Goal: Task Accomplishment & Management: Manage account settings

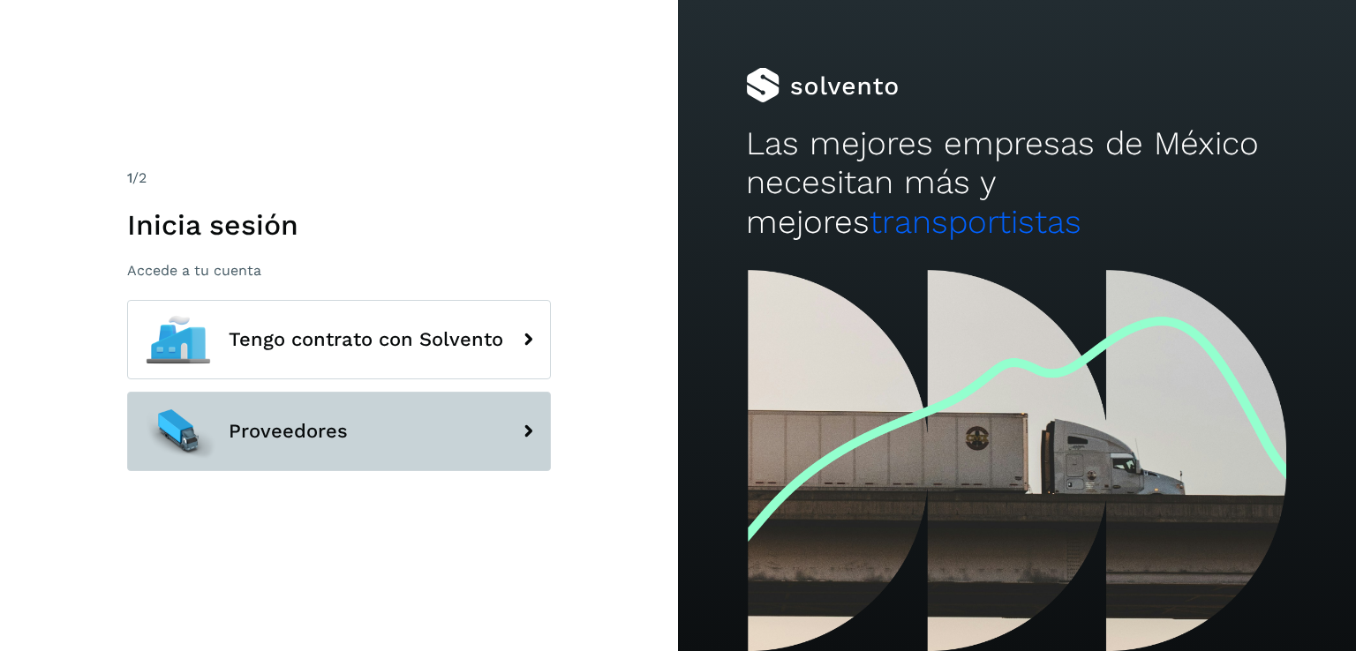
click at [283, 432] on span "Proveedores" at bounding box center [288, 431] width 119 height 21
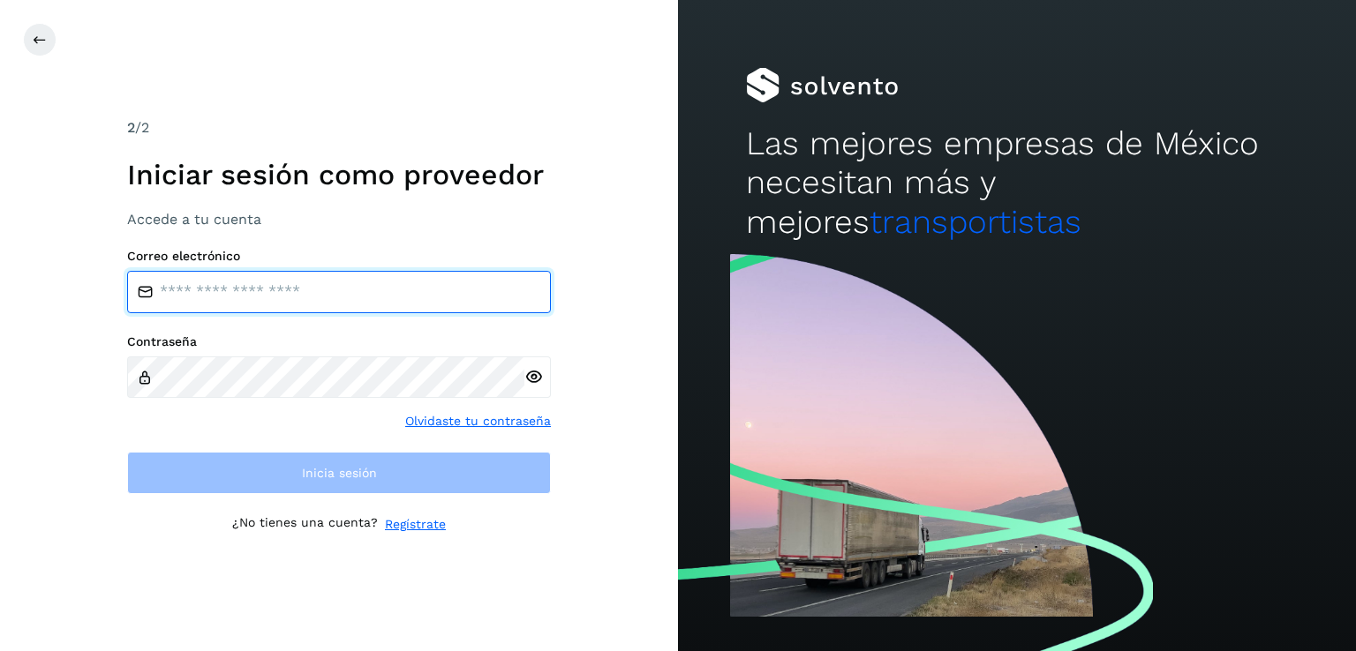
click at [229, 305] on input "email" at bounding box center [339, 292] width 424 height 42
type input "**********"
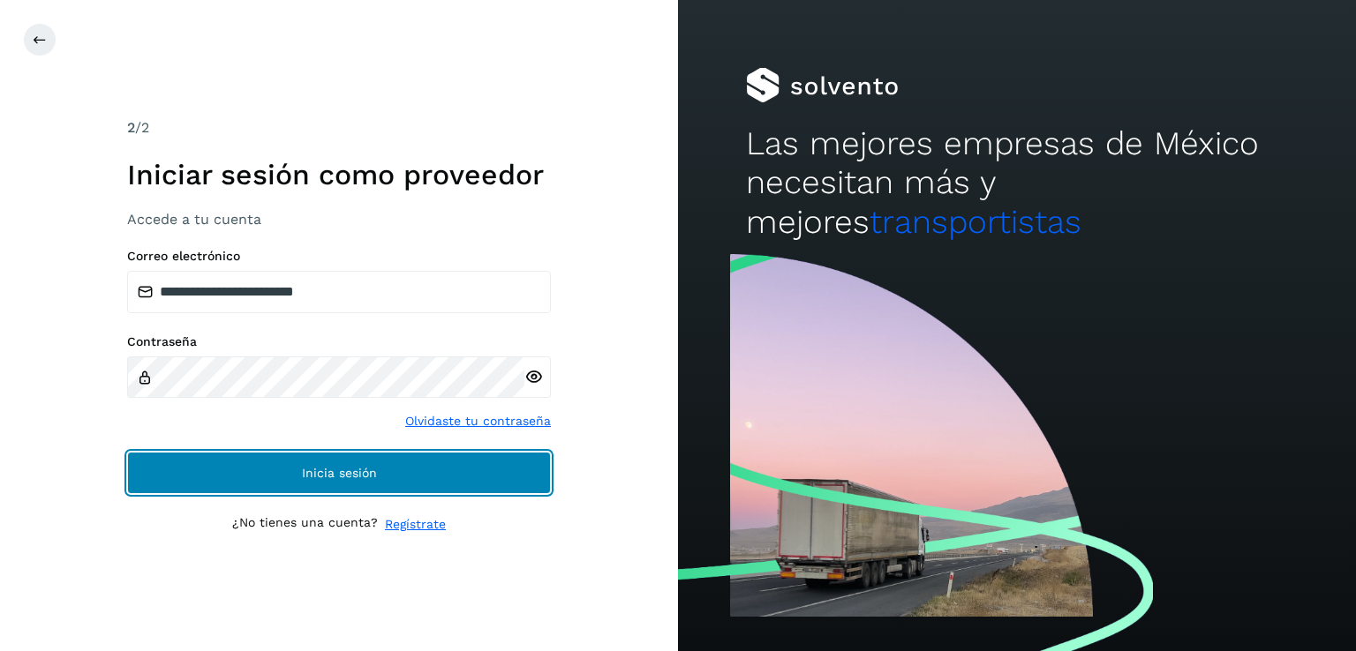
click at [290, 471] on button "Inicia sesión" at bounding box center [339, 473] width 424 height 42
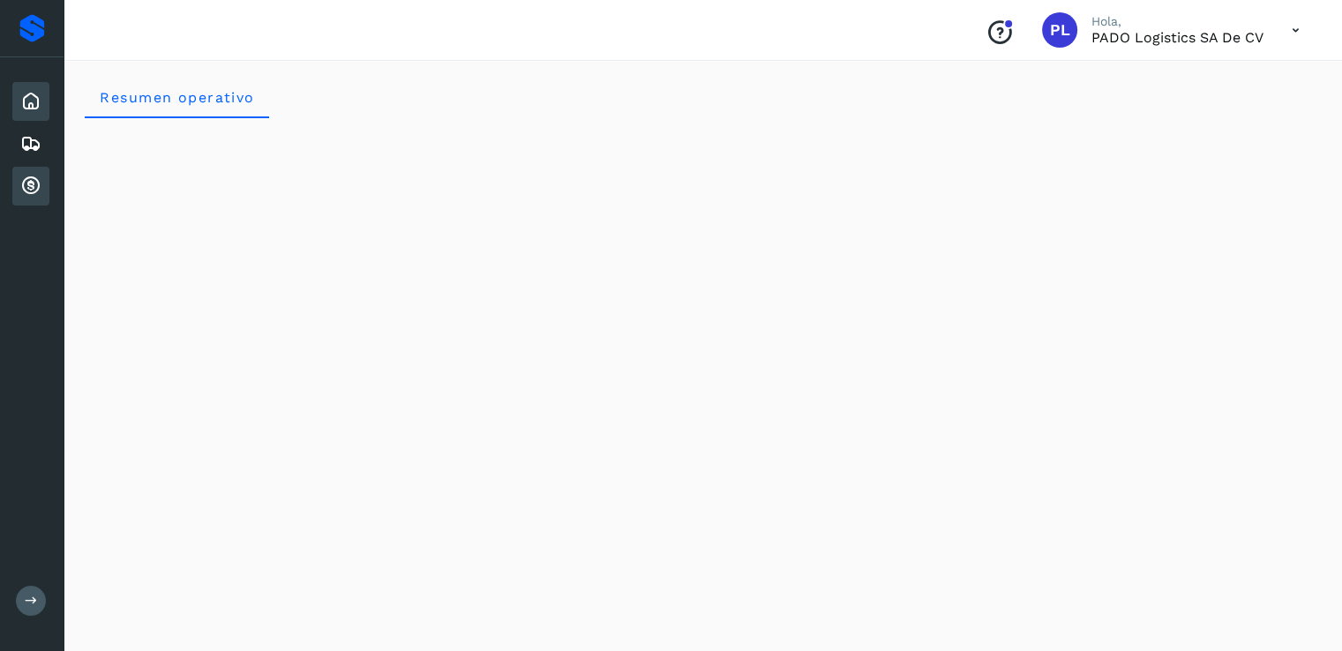
click at [33, 184] on icon at bounding box center [30, 186] width 21 height 21
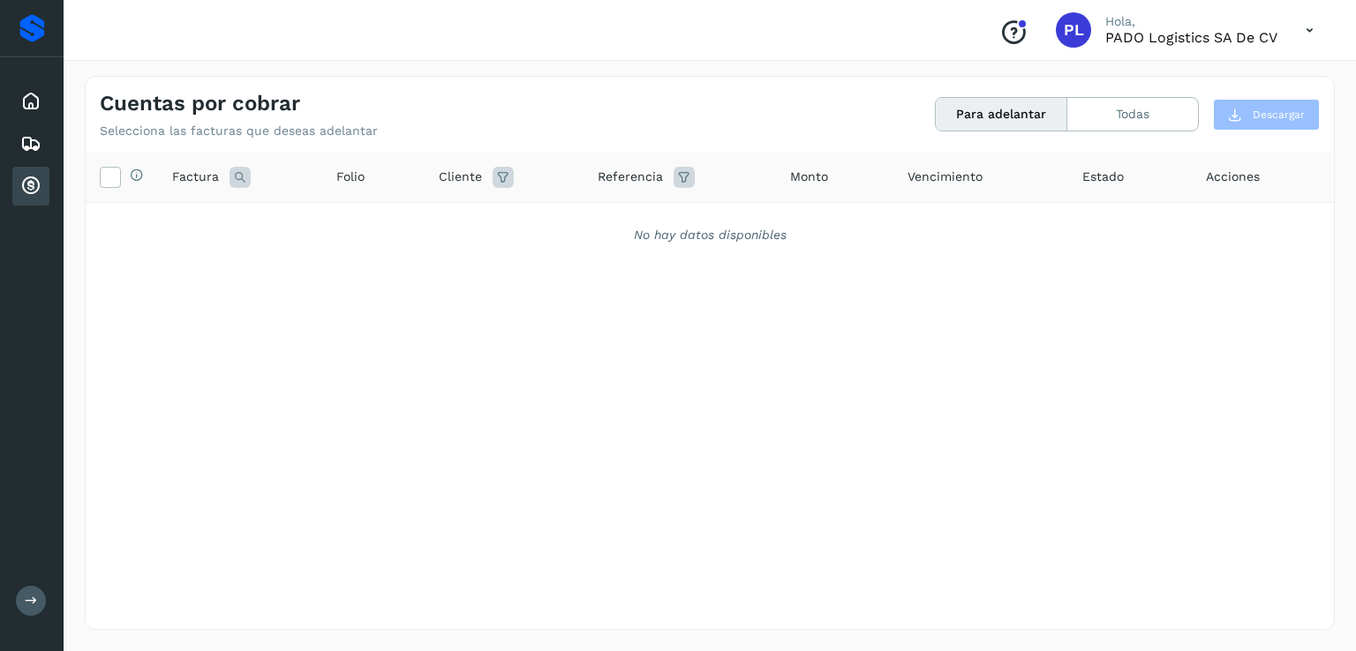
click at [1301, 29] on icon at bounding box center [1309, 30] width 36 height 36
click at [1301, 29] on div at bounding box center [678, 325] width 1356 height 651
click at [1313, 33] on icon at bounding box center [1309, 30] width 36 height 36
click at [1221, 83] on div "Cerrar sesión" at bounding box center [1222, 80] width 210 height 34
